Goal: Task Accomplishment & Management: Manage account settings

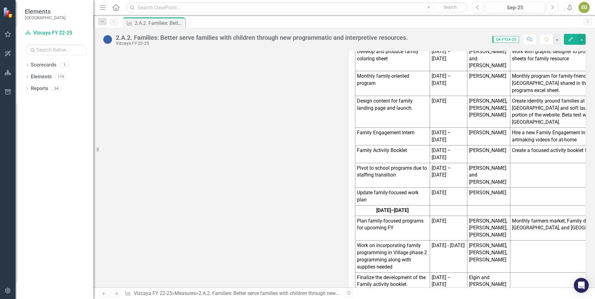
scroll to position [686, 0]
click at [7, 34] on icon "button" at bounding box center [8, 34] width 7 height 5
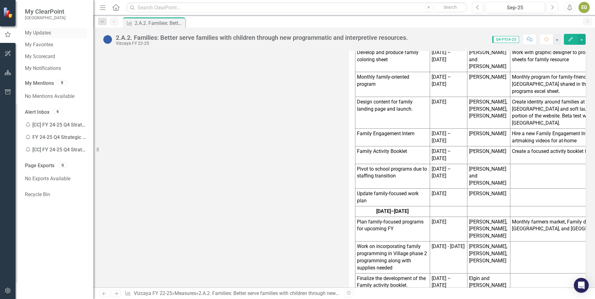
click at [44, 33] on link "My Updates" at bounding box center [56, 33] width 62 height 7
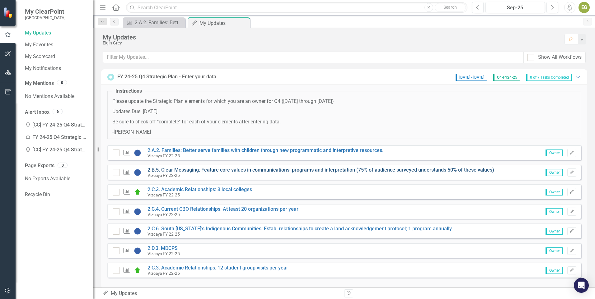
click at [267, 171] on link "2.B.5. Clear Messaging: Feature core values in communications, programs and int…" at bounding box center [321, 170] width 347 height 6
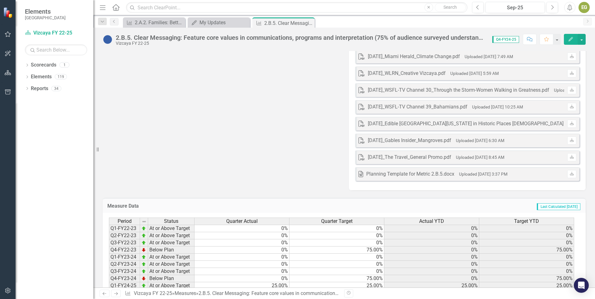
scroll to position [1325, 0]
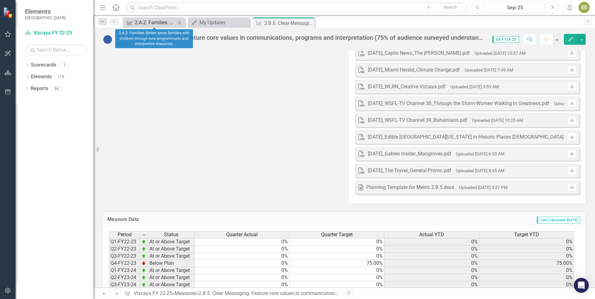
click at [160, 23] on div "2.A.2. Families: Better serve families with children through new programmatic a…" at bounding box center [155, 23] width 41 height 8
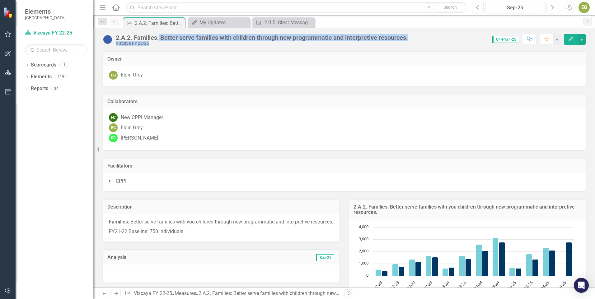
drag, startPoint x: 416, startPoint y: 39, endPoint x: 159, endPoint y: 40, distance: 256.8
click at [159, 40] on div "2.A.2. Families: Better serve families with children through new programmatic a…" at bounding box center [344, 37] width 502 height 19
click at [368, 62] on td "Owner" at bounding box center [344, 60] width 474 height 8
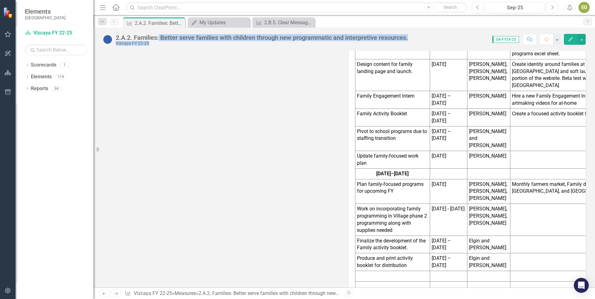
scroll to position [712, 0]
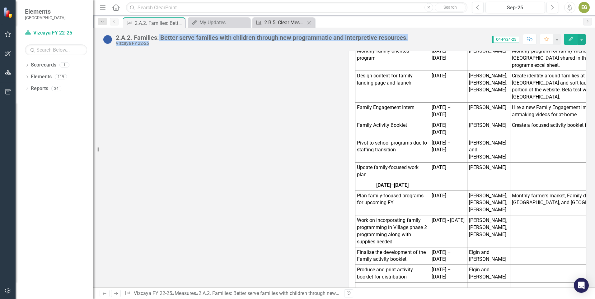
click at [271, 21] on div "2.B.5. Clear Messaging: Feature core values in communications, programs and int…" at bounding box center [284, 23] width 41 height 8
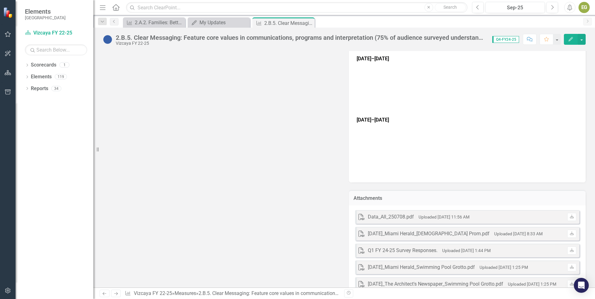
scroll to position [765, 0]
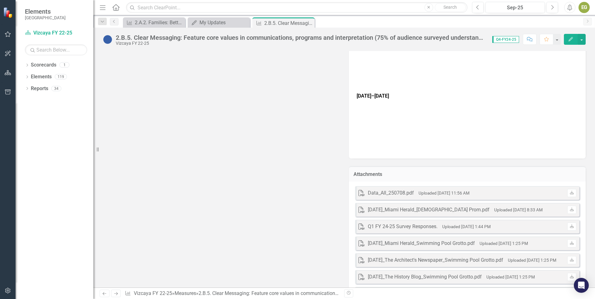
click at [359, 190] on icon "PDF" at bounding box center [362, 193] width 6 height 6
click at [368, 190] on div "Data_All_250708.pdf" at bounding box center [391, 193] width 46 height 7
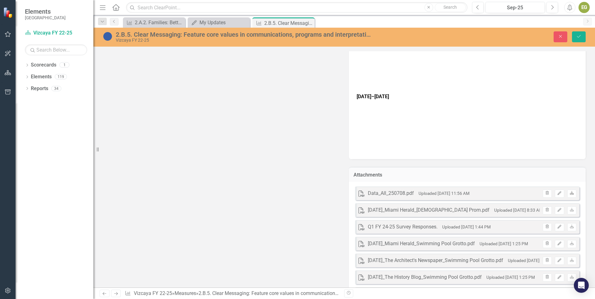
click at [423, 192] on icon "Download" at bounding box center [572, 194] width 5 height 4
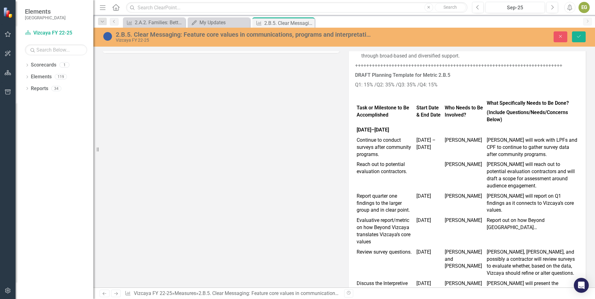
scroll to position [0, 0]
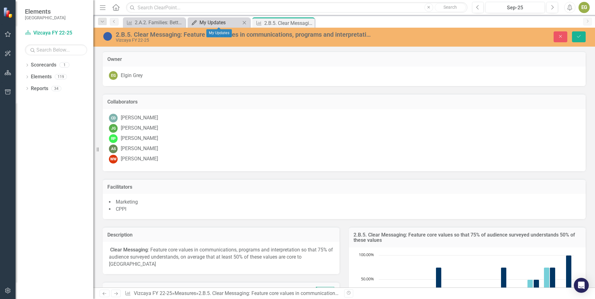
click at [211, 19] on div "My Updates" at bounding box center [219, 23] width 41 height 8
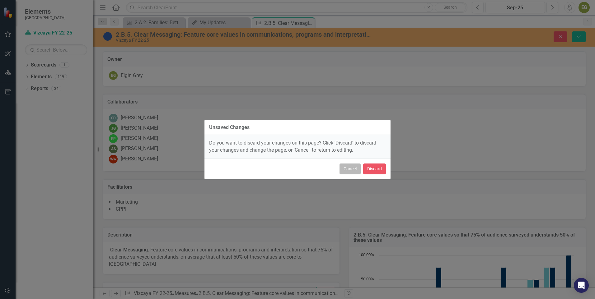
click at [356, 168] on button "Cancel" at bounding box center [350, 169] width 21 height 11
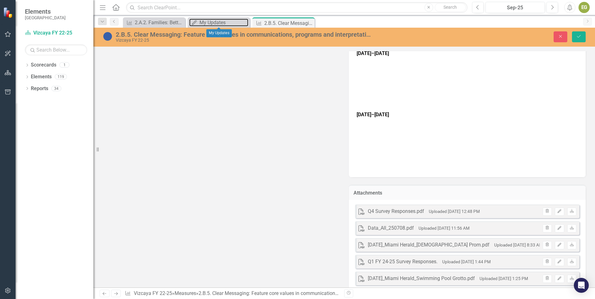
scroll to position [778, 0]
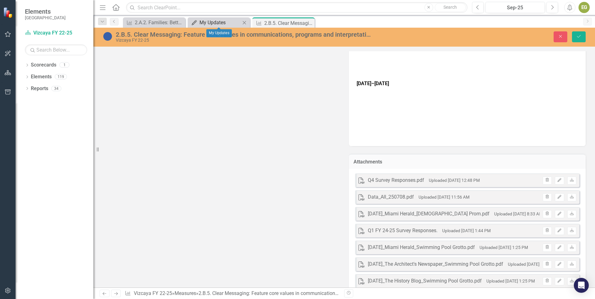
click at [214, 20] on div "My Updates" at bounding box center [219, 23] width 41 height 8
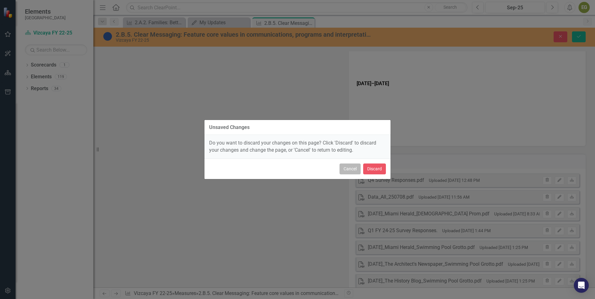
click at [346, 171] on button "Cancel" at bounding box center [350, 169] width 21 height 11
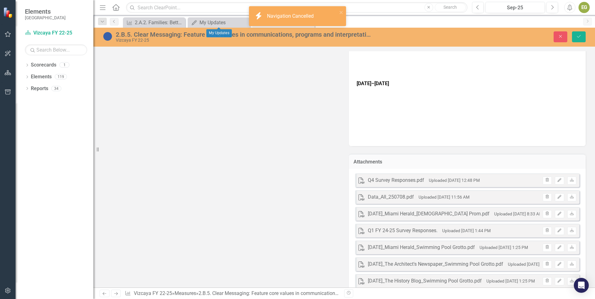
click at [256, 170] on div "Description Clear Messaging : Feature core values in communications, programs a…" at bounding box center [344, 122] width 492 height 1363
click at [423, 36] on icon "Save" at bounding box center [579, 36] width 6 height 4
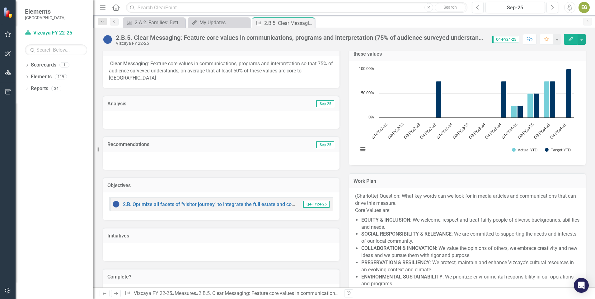
scroll to position [93, 0]
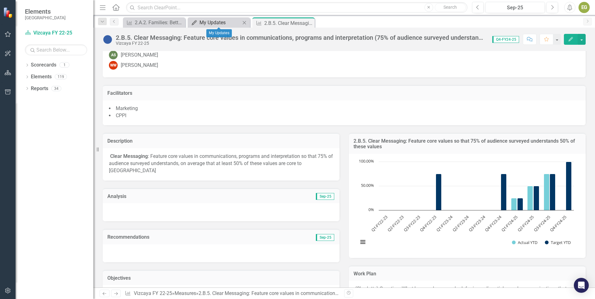
click at [226, 22] on div "My Updates" at bounding box center [219, 23] width 41 height 8
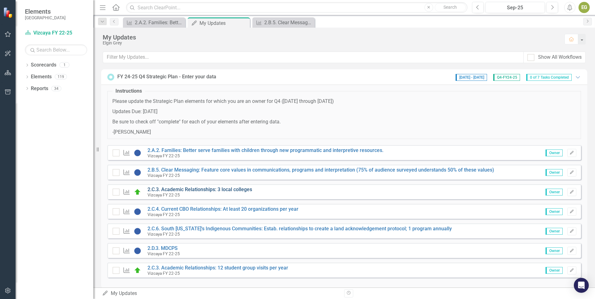
click at [221, 188] on link "2.C.3. Academic Relationships: 3 local colleges" at bounding box center [200, 190] width 105 height 6
